Goal: Find specific page/section: Find specific page/section

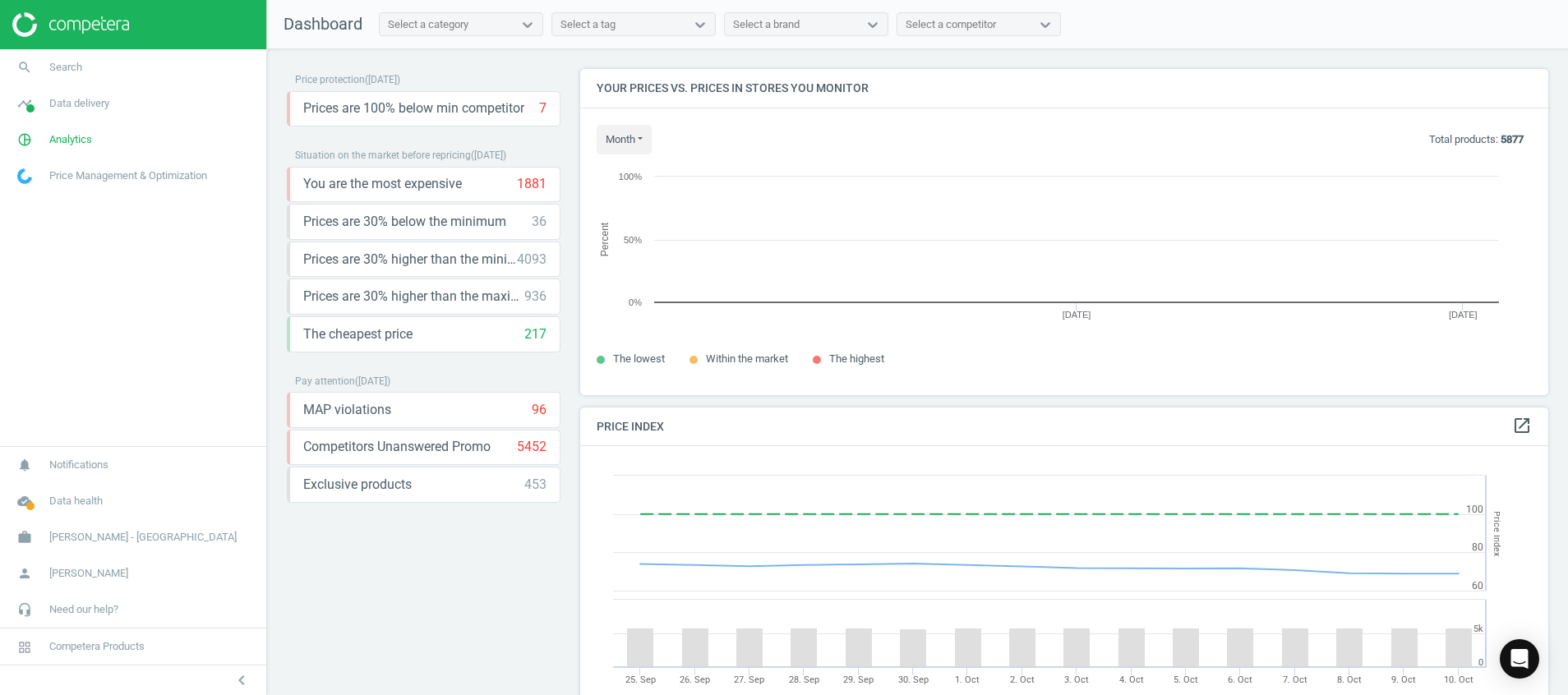
scroll to position [364, 988]
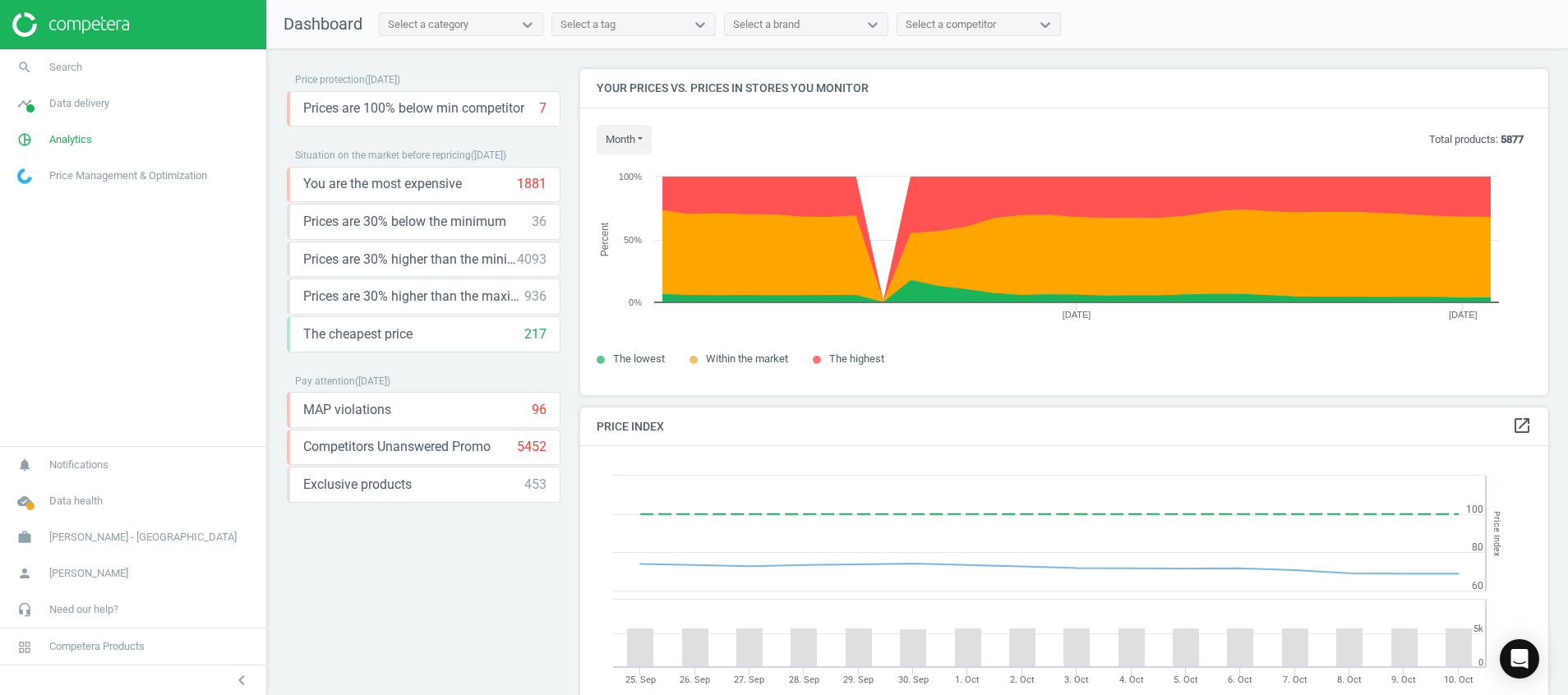
click at [102, 19] on img at bounding box center [70, 24] width 116 height 25
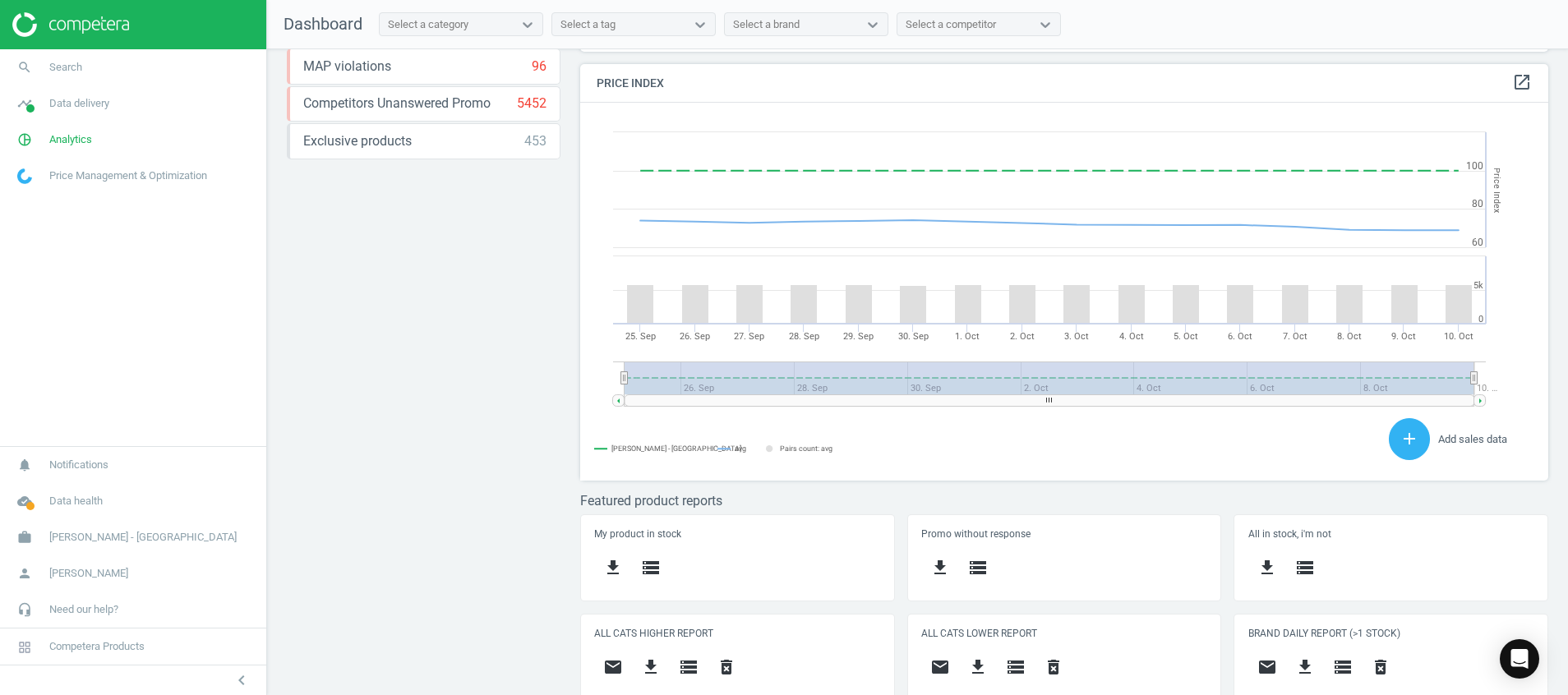
scroll to position [364, 988]
